Goal: Information Seeking & Learning: Check status

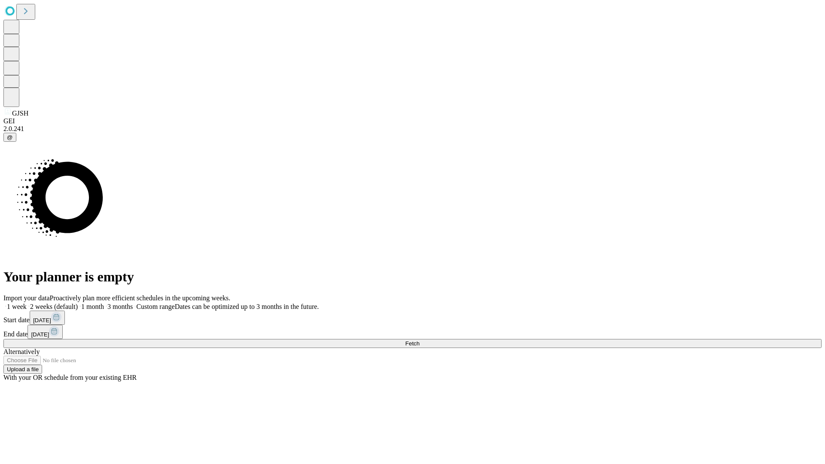
click at [419, 340] on span "Fetch" at bounding box center [412, 343] width 14 height 6
